Goal: Navigation & Orientation: Find specific page/section

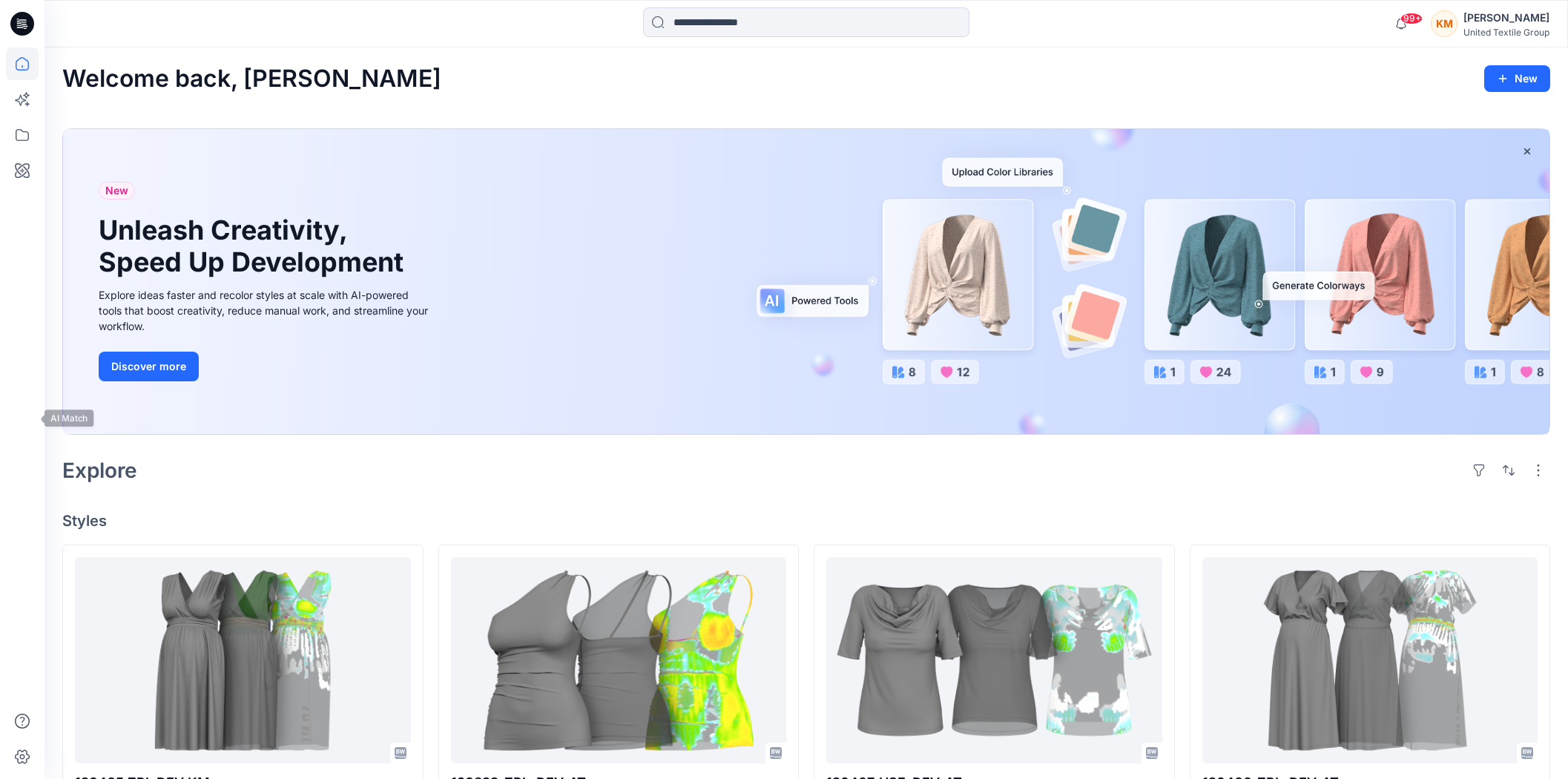
scroll to position [247, 0]
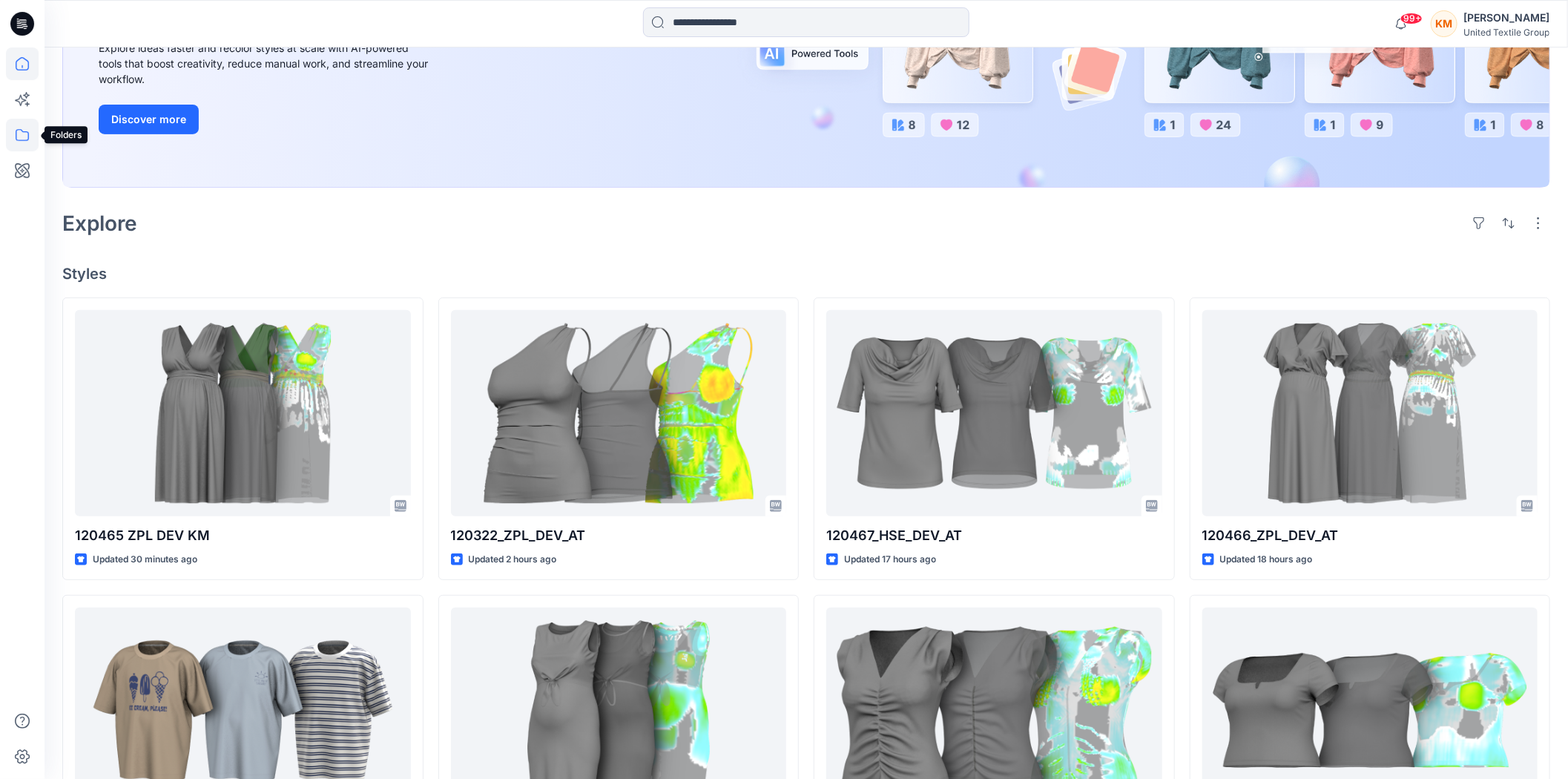
click at [24, 131] on icon at bounding box center [22, 134] width 32 height 32
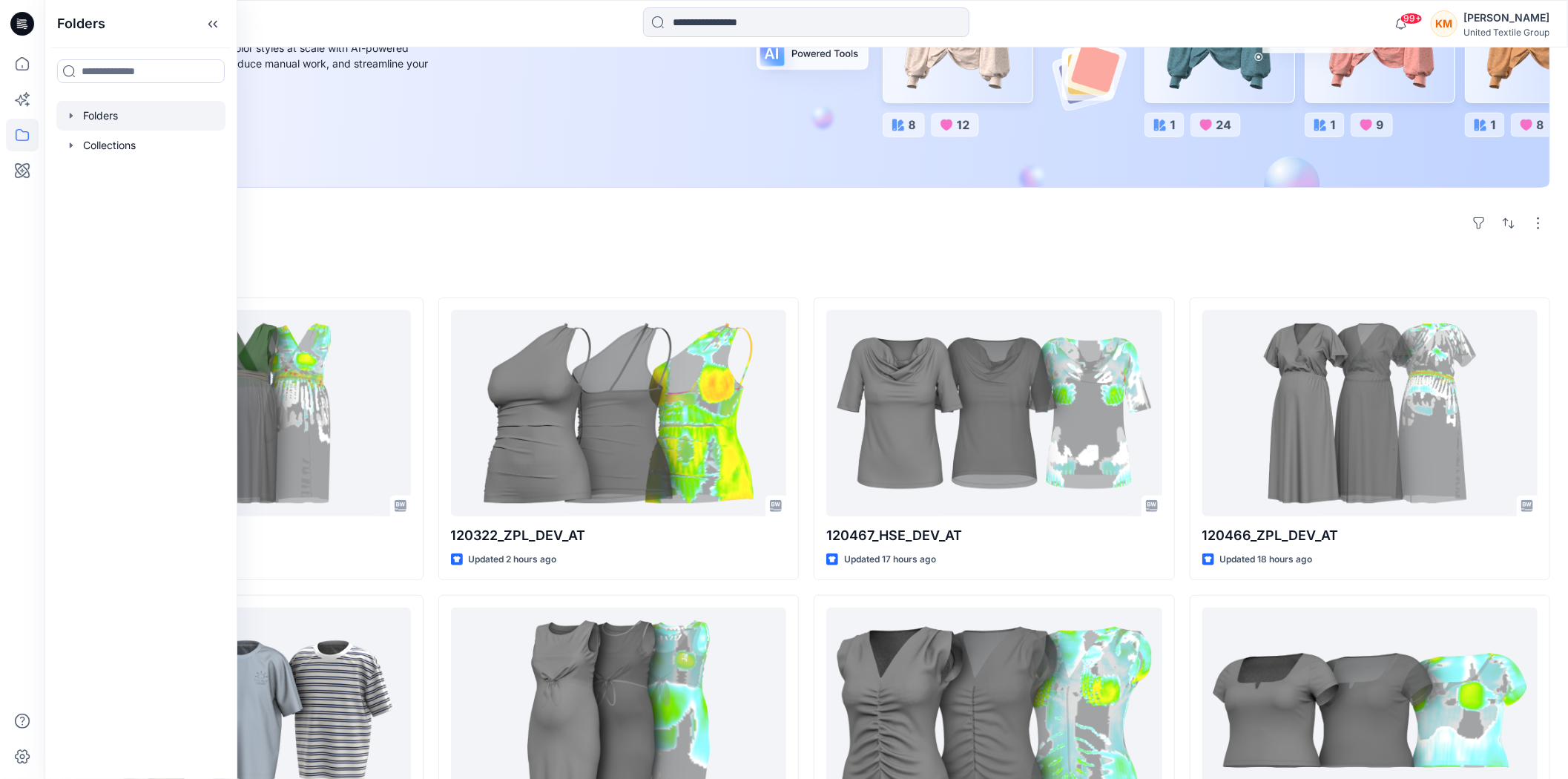
click at [127, 118] on div at bounding box center [140, 116] width 169 height 30
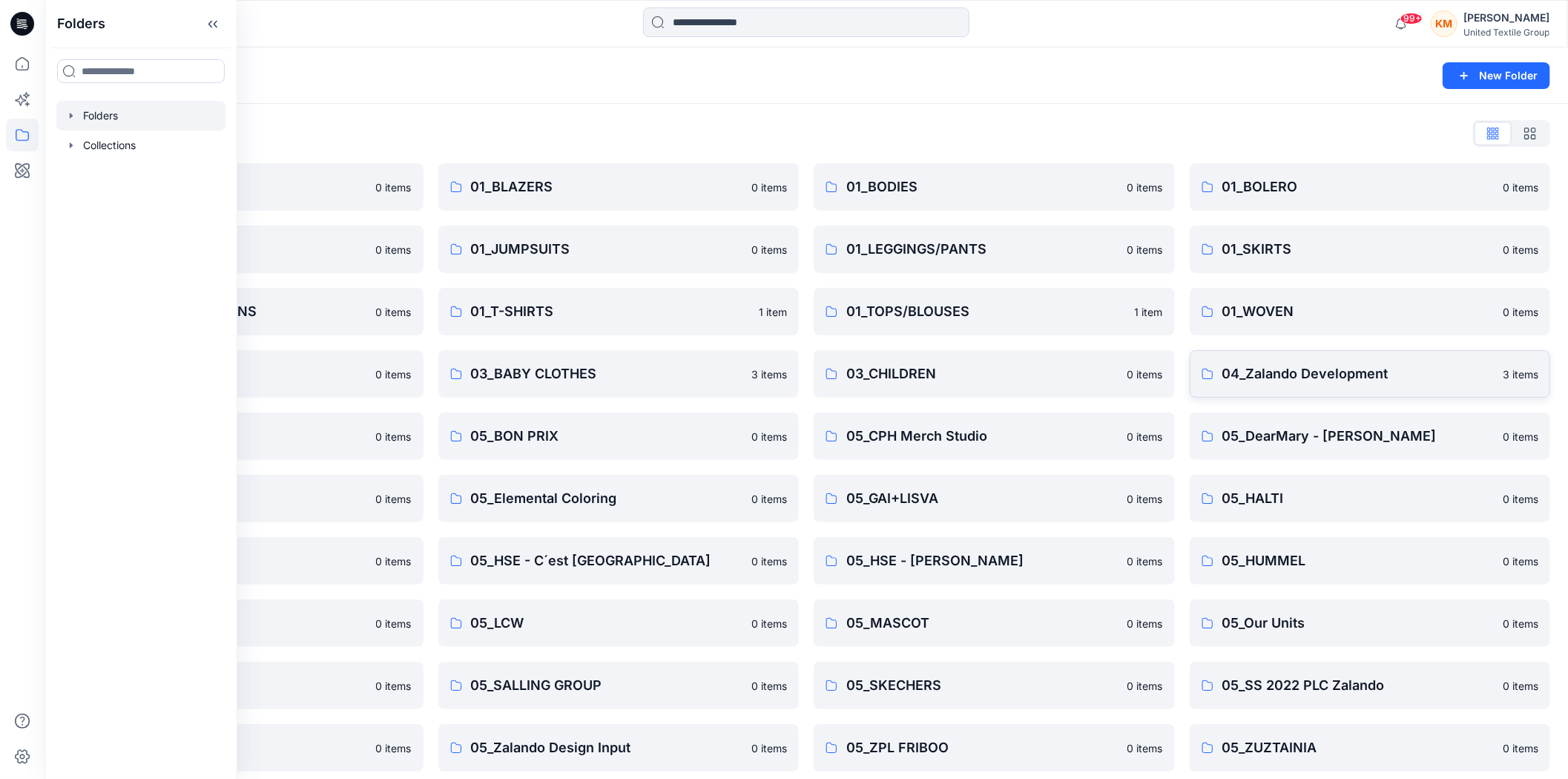
click at [1285, 375] on p "04_Zalando Development" at bounding box center [1358, 374] width 272 height 21
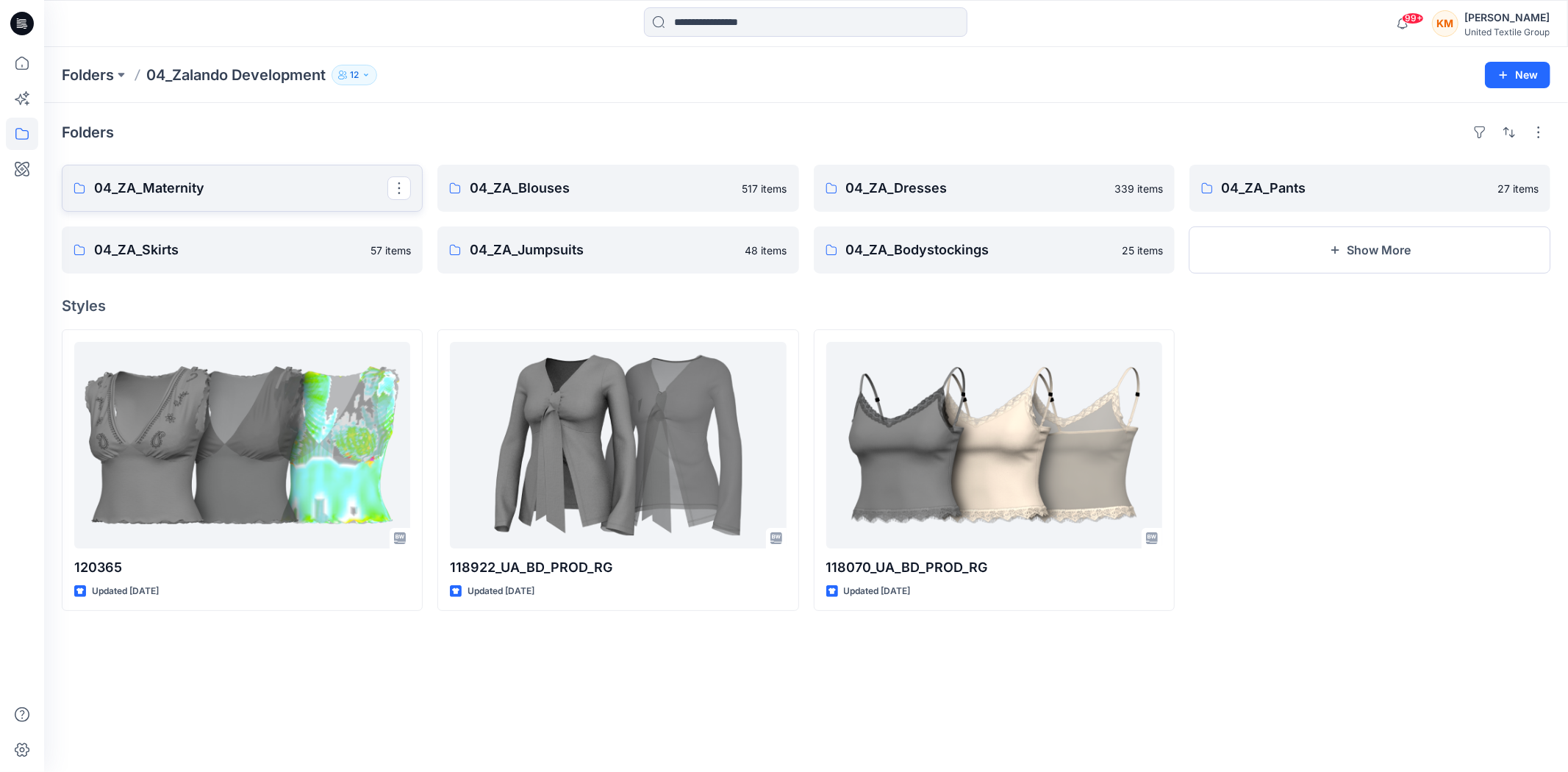
click at [174, 185] on p "04_ZA_Maternity" at bounding box center [240, 189] width 293 height 21
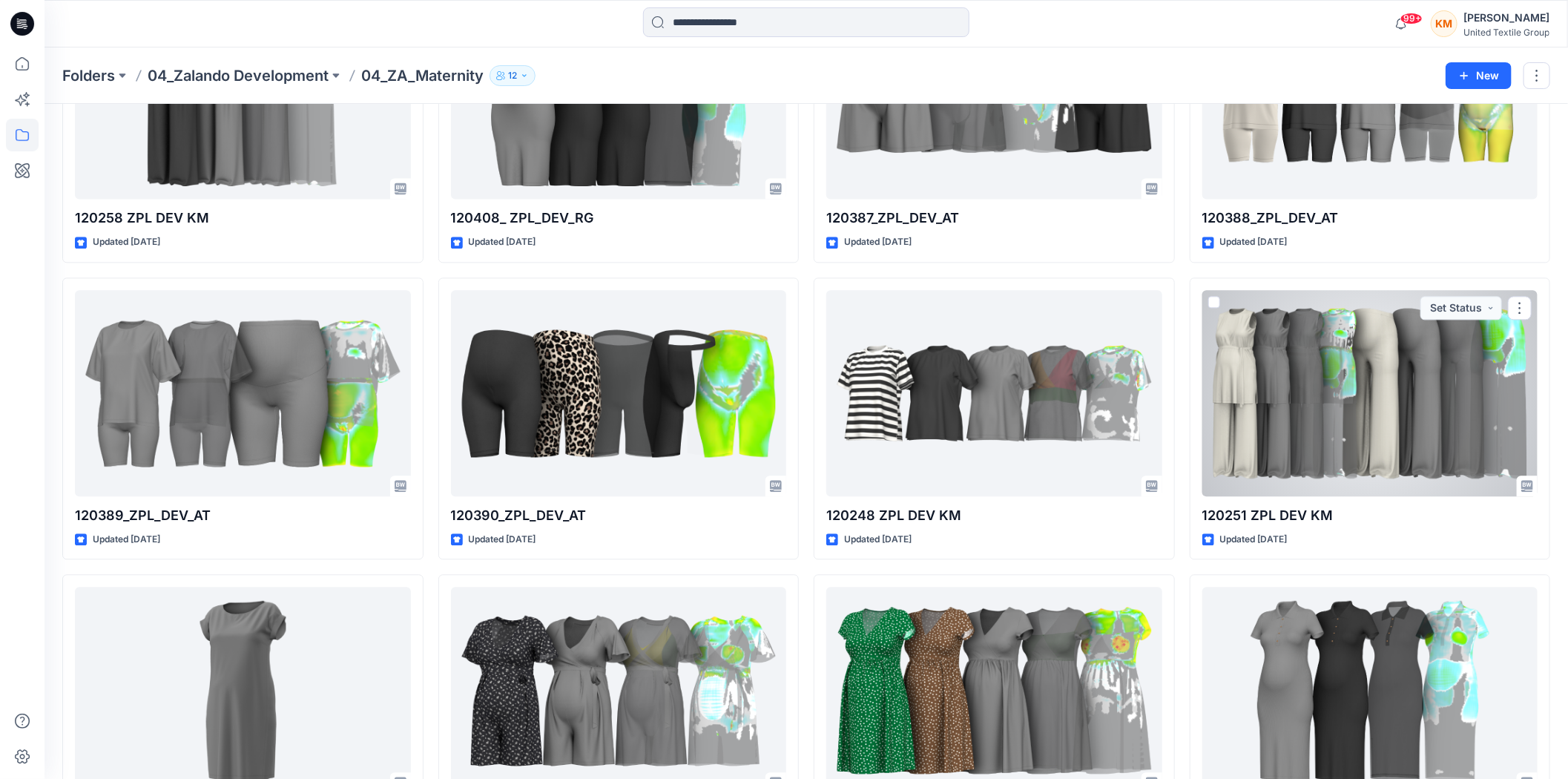
scroll to position [2119, 0]
